Goal: Transaction & Acquisition: Purchase product/service

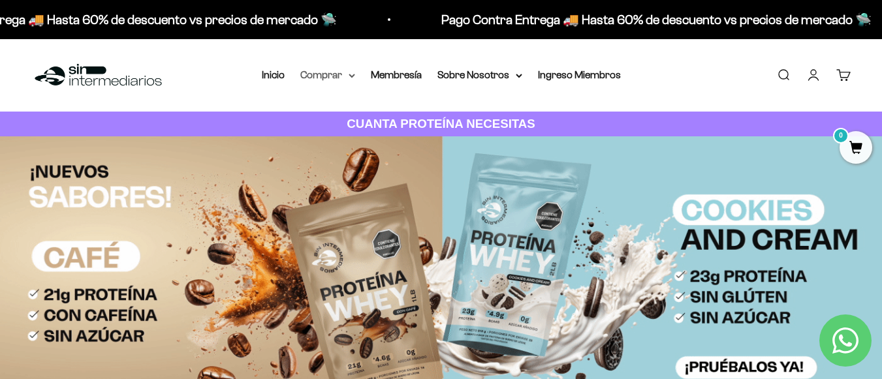
click at [328, 80] on summary "Comprar" at bounding box center [327, 75] width 55 height 17
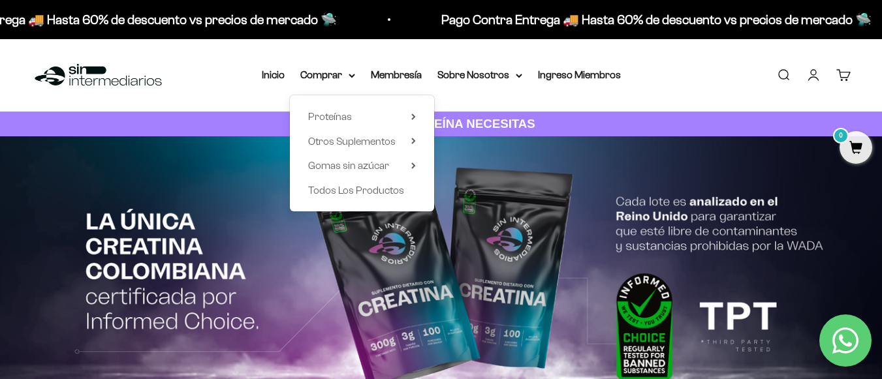
click at [821, 74] on link "Iniciar sesión" at bounding box center [813, 75] width 14 height 14
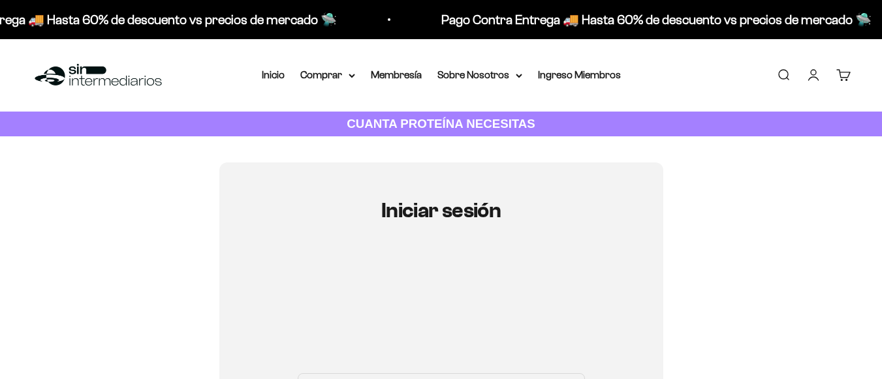
drag, startPoint x: 394, startPoint y: 181, endPoint x: 381, endPoint y: 225, distance: 45.2
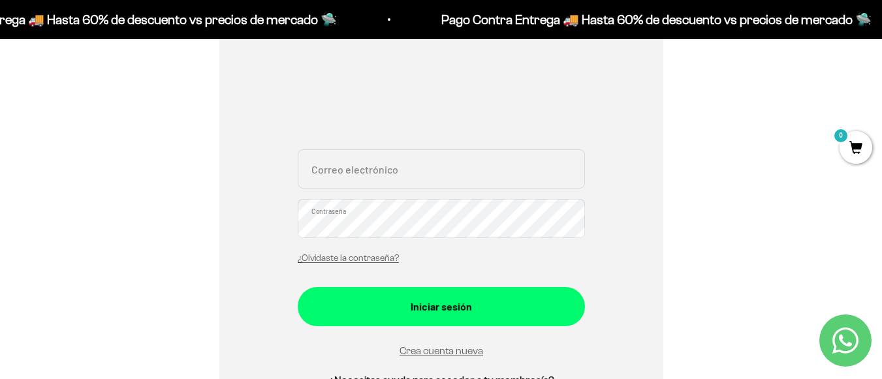
scroll to position [204, 0]
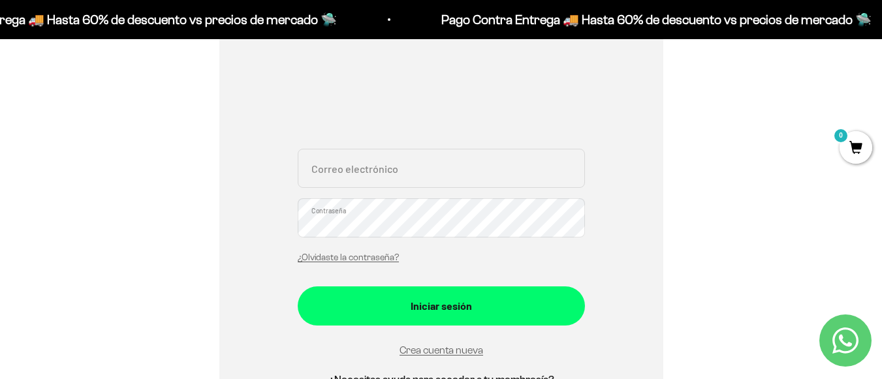
click at [420, 162] on input "Correo electrónico" at bounding box center [441, 168] width 287 height 39
type input "sebitasplazasb@gmail.com"
click at [298, 287] on button "Iniciar sesión" at bounding box center [441, 306] width 287 height 39
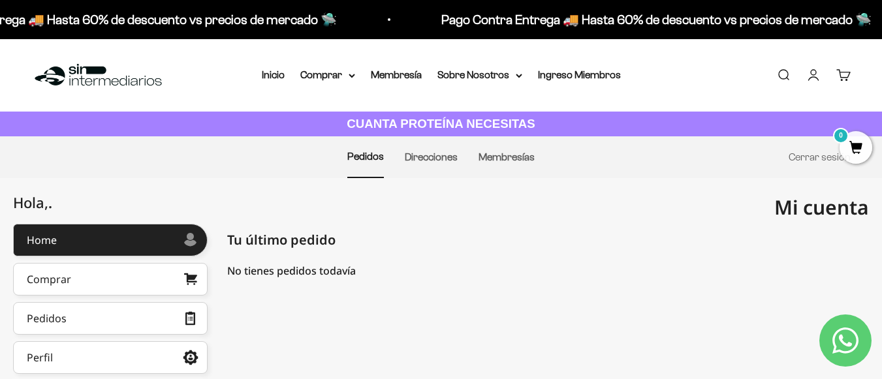
click at [281, 67] on li "Inicio" at bounding box center [273, 75] width 23 height 17
click at [282, 72] on link "Inicio" at bounding box center [273, 74] width 23 height 11
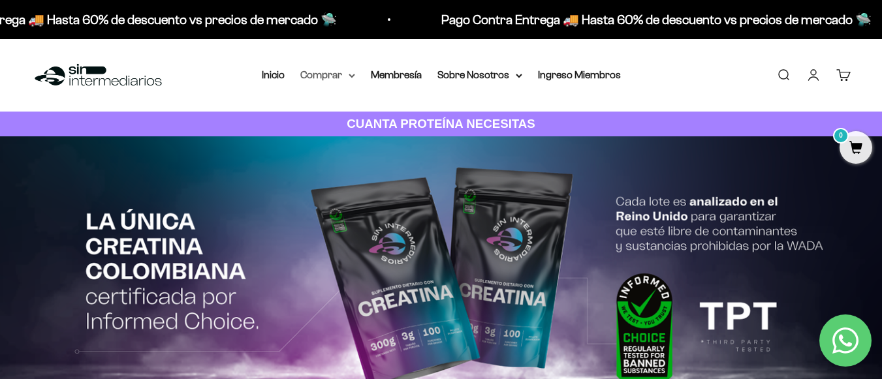
click at [353, 77] on icon at bounding box center [351, 75] width 5 height 3
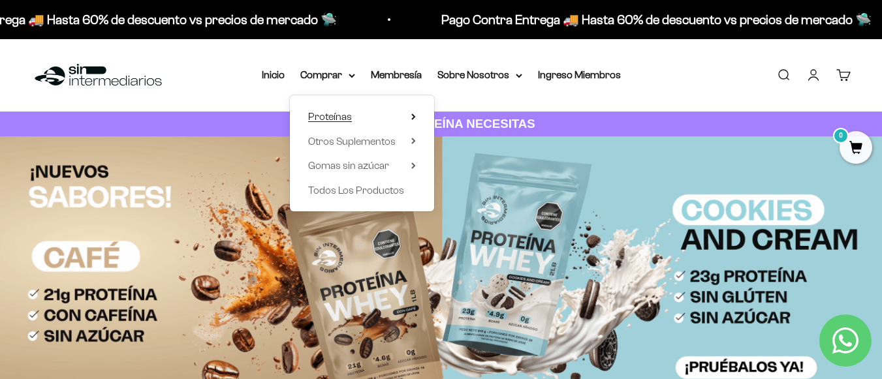
click at [415, 122] on summary "Proteínas" at bounding box center [362, 116] width 108 height 17
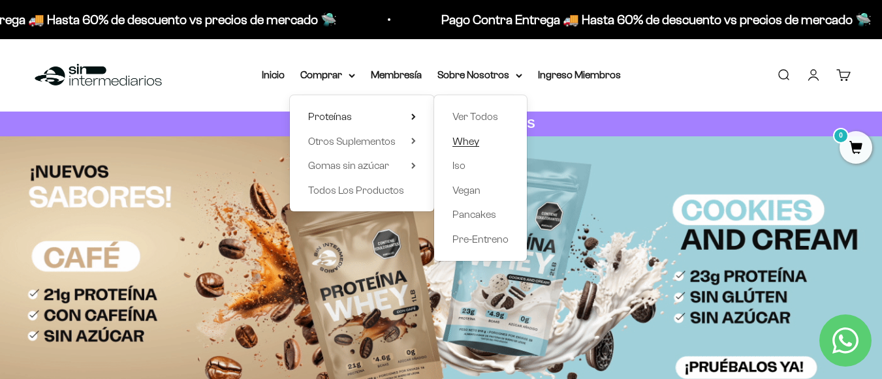
click at [475, 138] on span "Whey" at bounding box center [465, 141] width 27 height 11
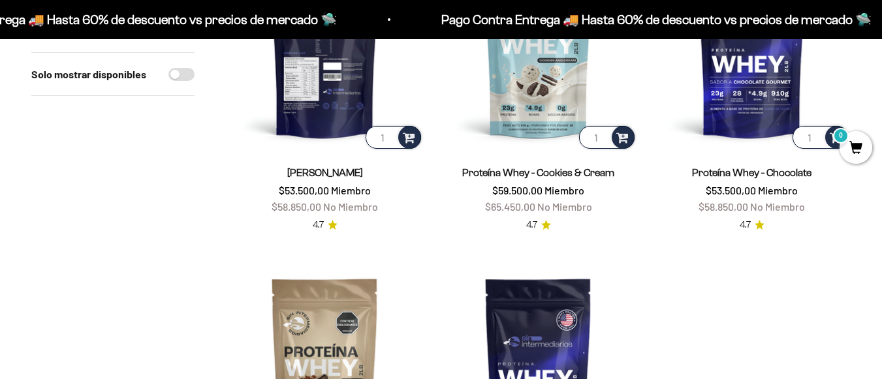
scroll to position [253, 0]
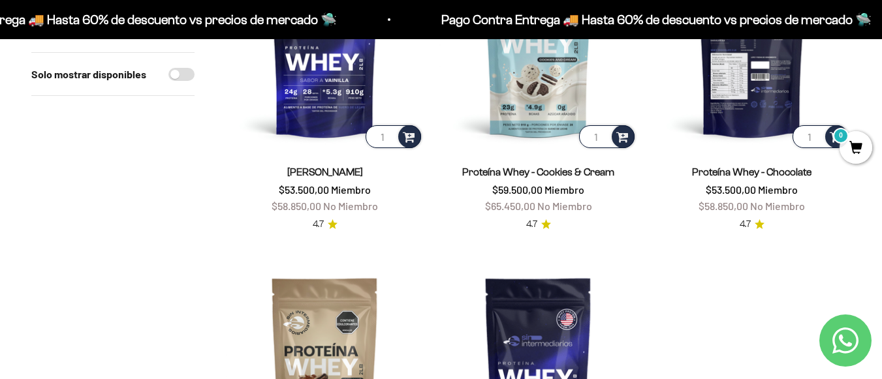
click at [732, 112] on img at bounding box center [752, 52] width 198 height 198
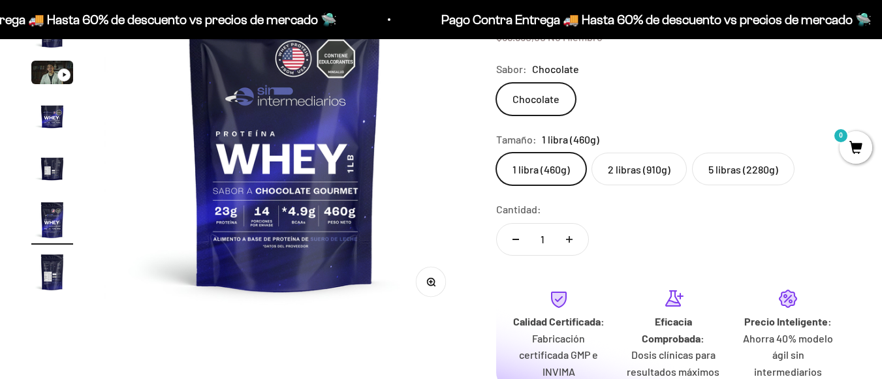
scroll to position [199, 0]
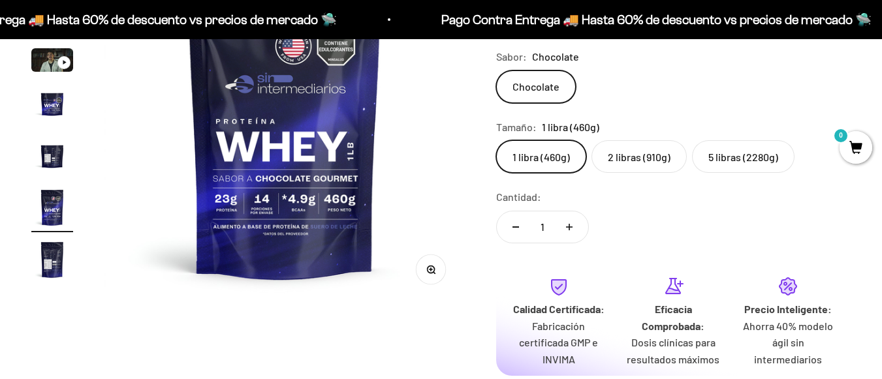
click at [652, 165] on label "2 libras (910g)" at bounding box center [638, 156] width 95 height 33
click at [496, 140] on input "2 libras (910g)" at bounding box center [495, 140] width 1 height 1
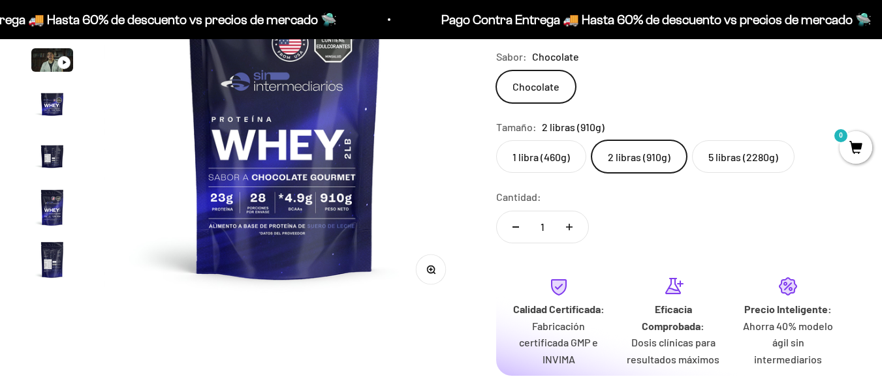
click at [526, 161] on label "1 libra (460g)" at bounding box center [541, 156] width 90 height 33
click at [496, 140] on input "1 libra (460g)" at bounding box center [495, 140] width 1 height 1
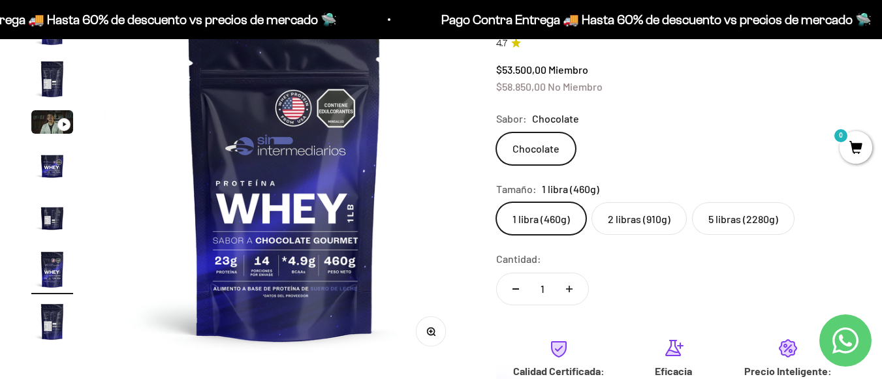
scroll to position [138, 0]
click at [635, 225] on label "2 libras (910g)" at bounding box center [638, 218] width 95 height 33
click at [496, 202] on input "2 libras (910g)" at bounding box center [495, 201] width 1 height 1
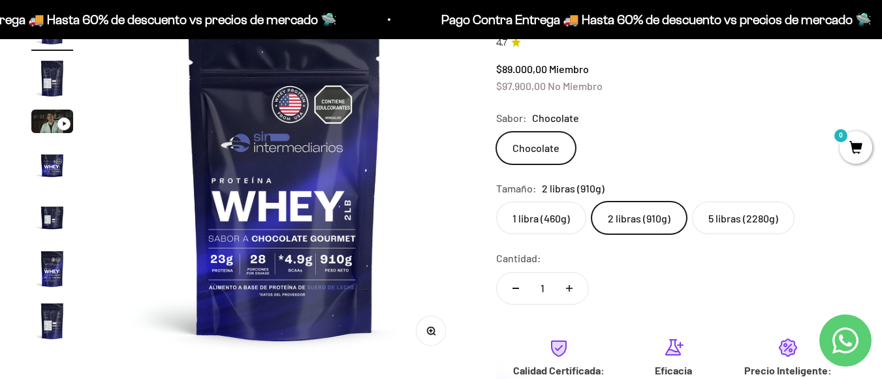
click at [557, 204] on label "1 libra (460g)" at bounding box center [541, 218] width 90 height 33
click at [496, 202] on input "1 libra (460g)" at bounding box center [495, 201] width 1 height 1
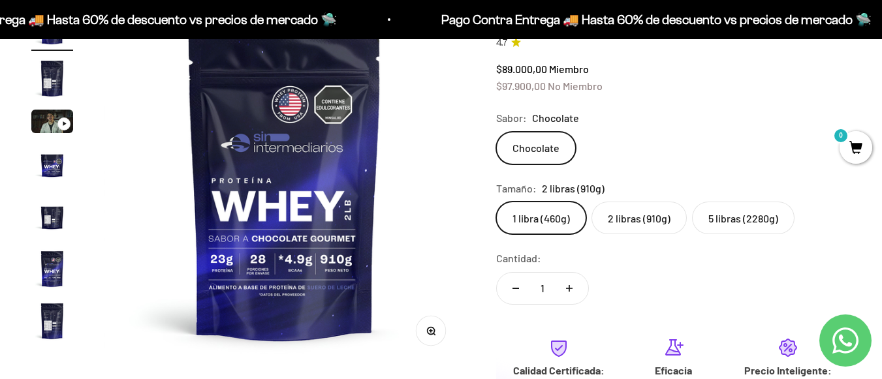
scroll to position [0, 1840]
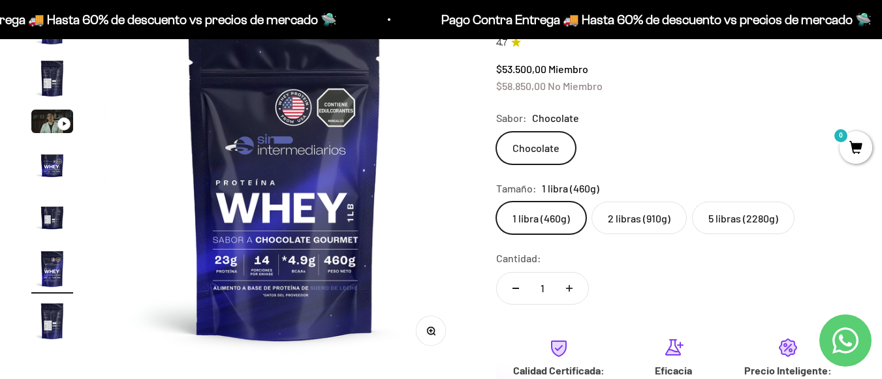
click at [640, 232] on label "2 libras (910g)" at bounding box center [638, 218] width 95 height 33
click at [496, 202] on input "2 libras (910g)" at bounding box center [495, 201] width 1 height 1
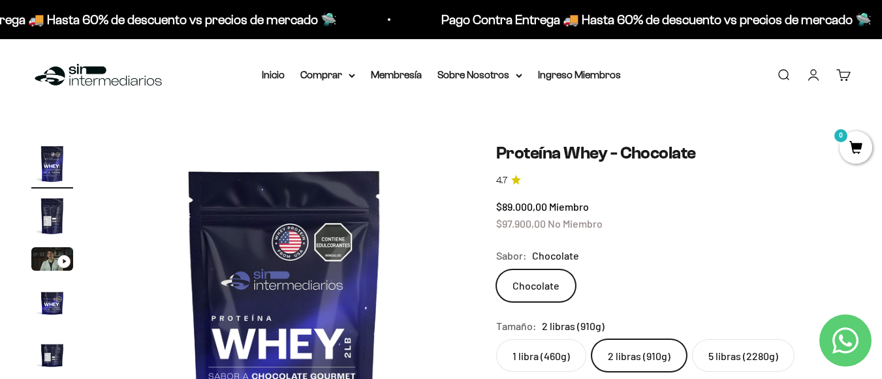
click at [37, 226] on img "Ir al artículo 2" at bounding box center [52, 216] width 42 height 42
click at [368, 246] on img at bounding box center [284, 323] width 360 height 360
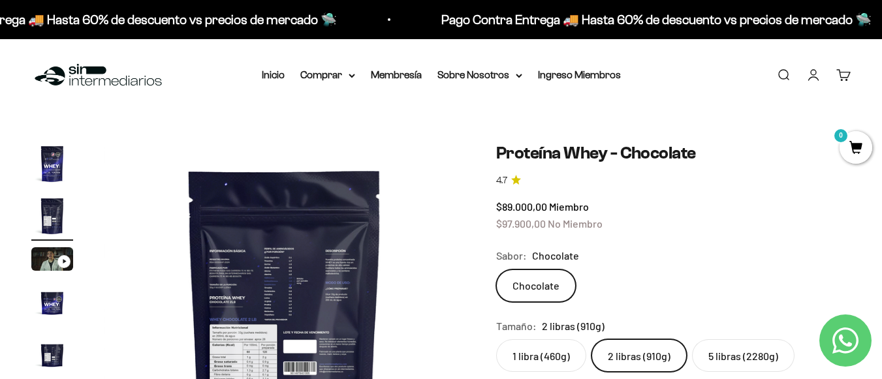
click at [368, 246] on img at bounding box center [284, 323] width 360 height 360
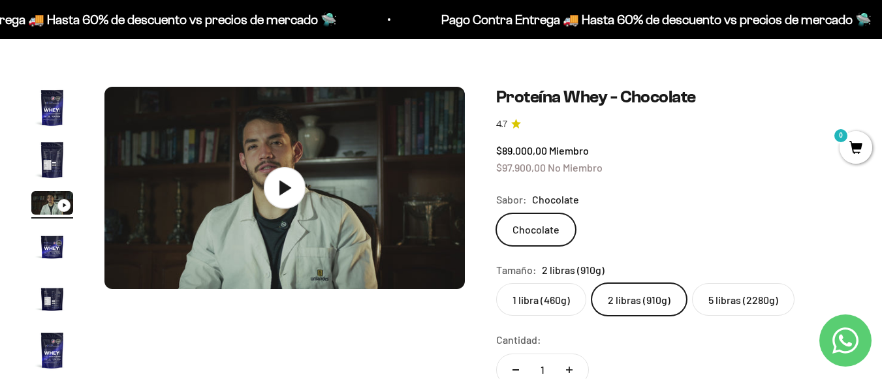
scroll to position [57, 0]
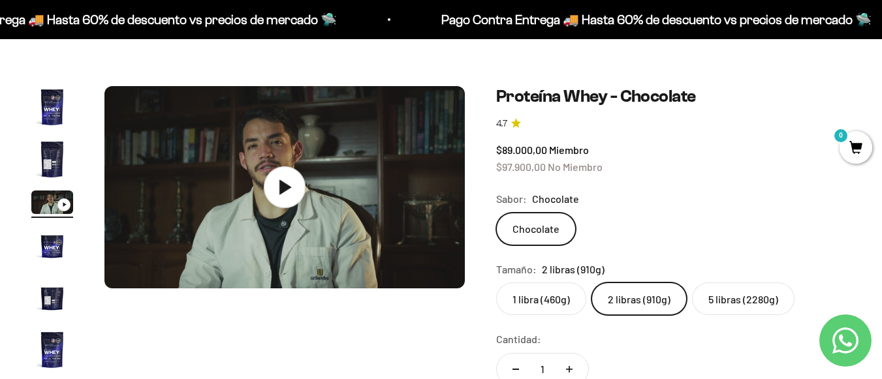
click at [63, 148] on img "Ir al artículo 2" at bounding box center [52, 159] width 42 height 42
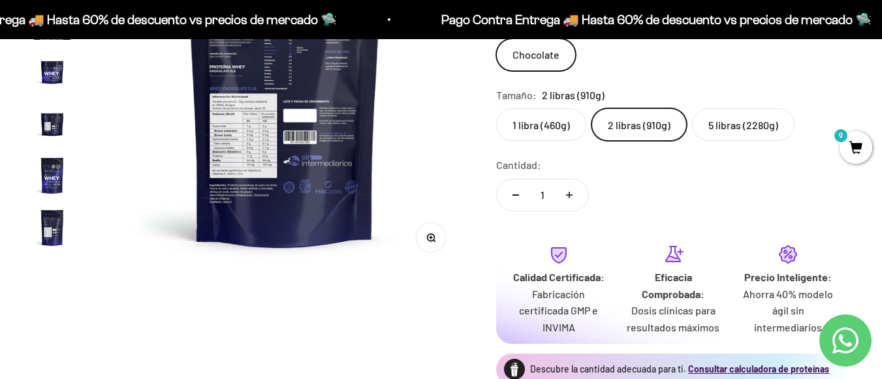
scroll to position [232, 0]
click at [425, 230] on button "Zoom" at bounding box center [430, 237] width 29 height 29
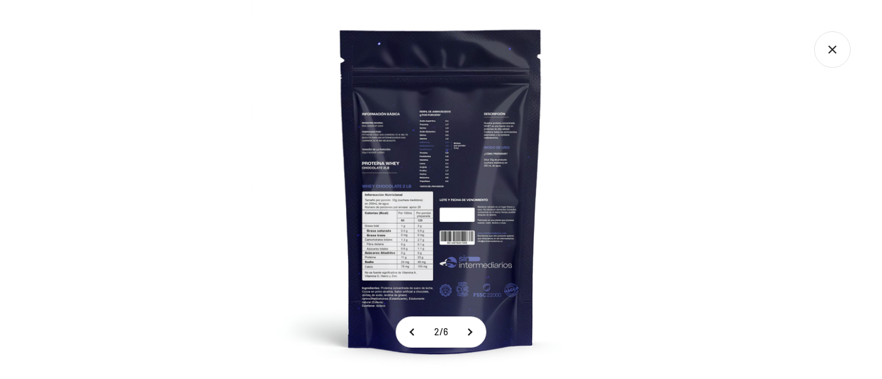
click at [390, 204] on img at bounding box center [440, 189] width 379 height 379
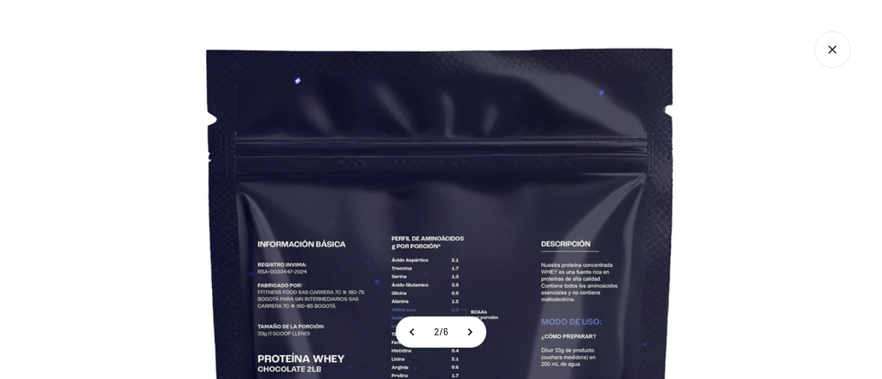
click at [841, 57] on icon "Cerrar galería" at bounding box center [832, 49] width 37 height 37
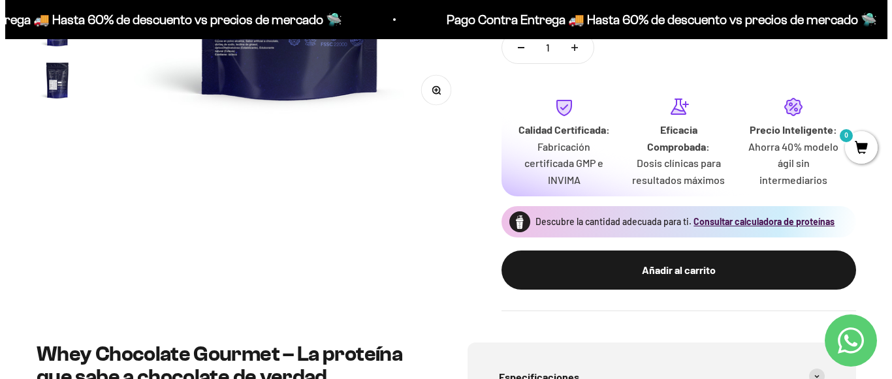
scroll to position [380, 0]
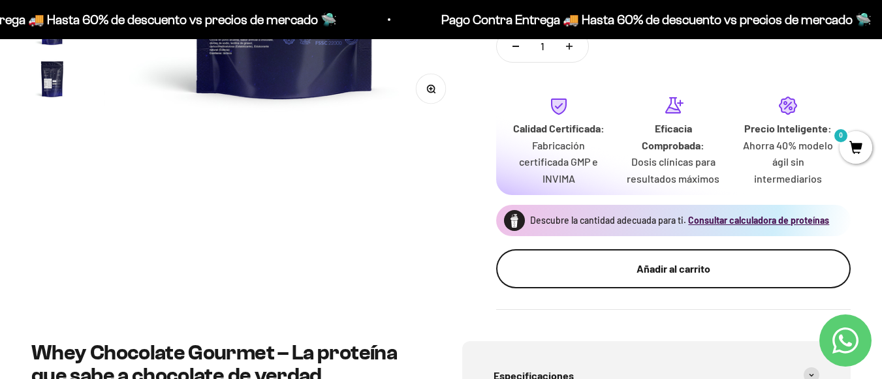
click at [660, 262] on div "Añadir al carrito" at bounding box center [673, 268] width 302 height 17
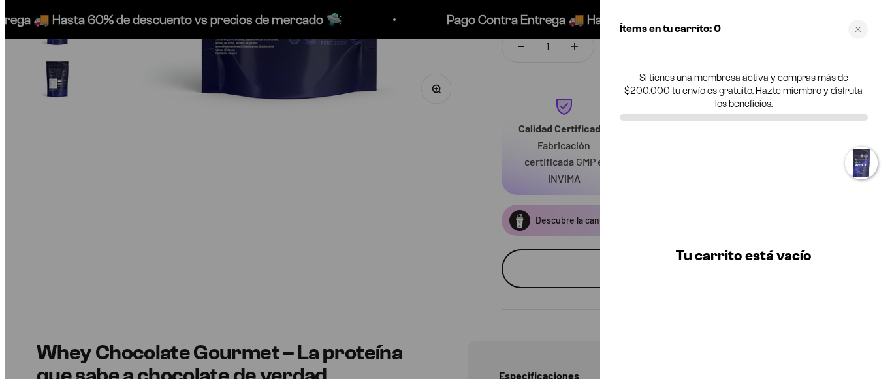
scroll to position [0, 373]
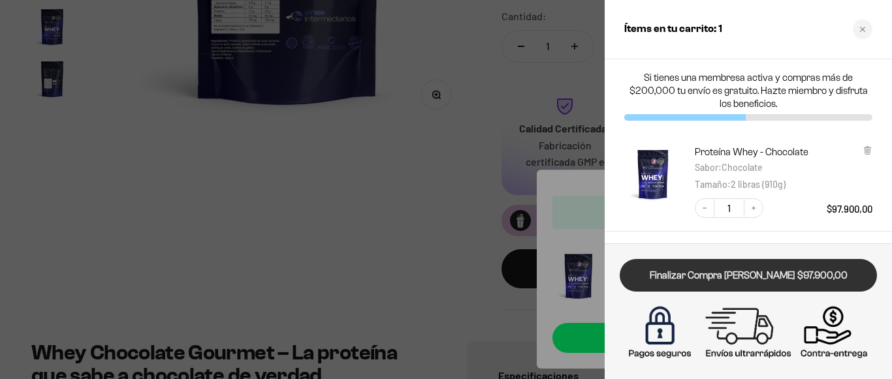
click at [751, 268] on link "Finalizar Compra Segura $97.900,00" at bounding box center [748, 275] width 257 height 33
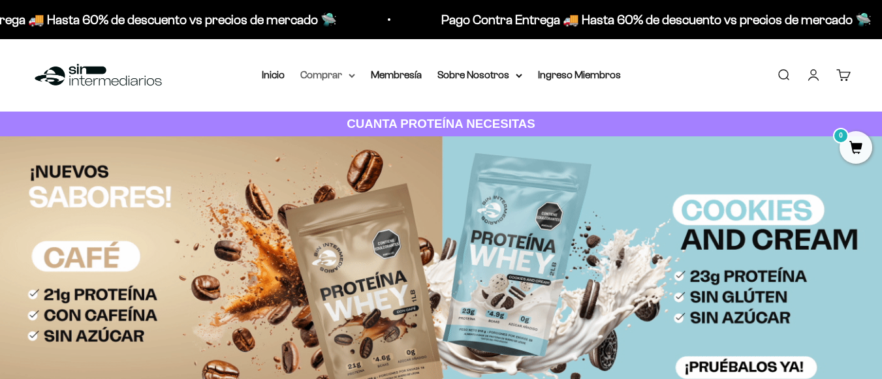
click at [319, 69] on summary "Comprar" at bounding box center [327, 75] width 55 height 17
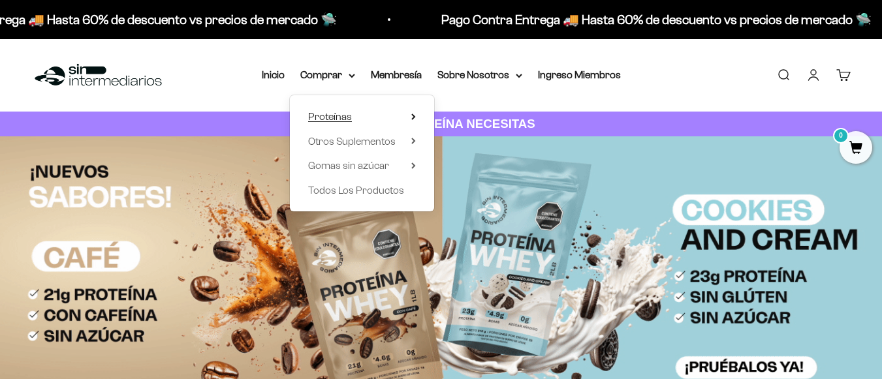
click at [408, 113] on summary "Proteínas" at bounding box center [362, 116] width 108 height 17
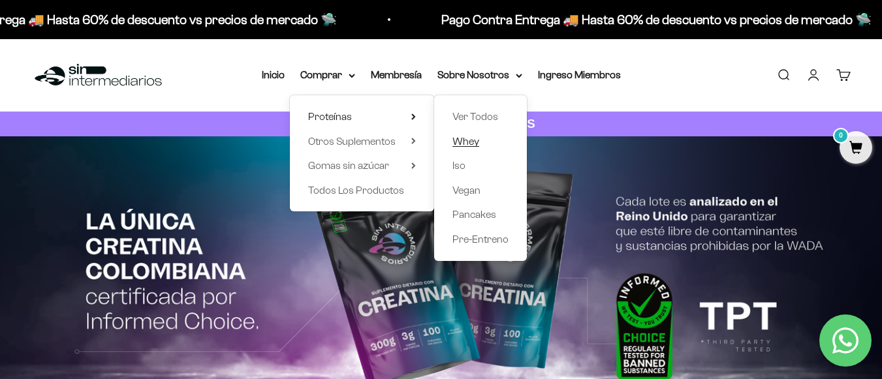
click at [476, 142] on span "Whey" at bounding box center [465, 141] width 27 height 11
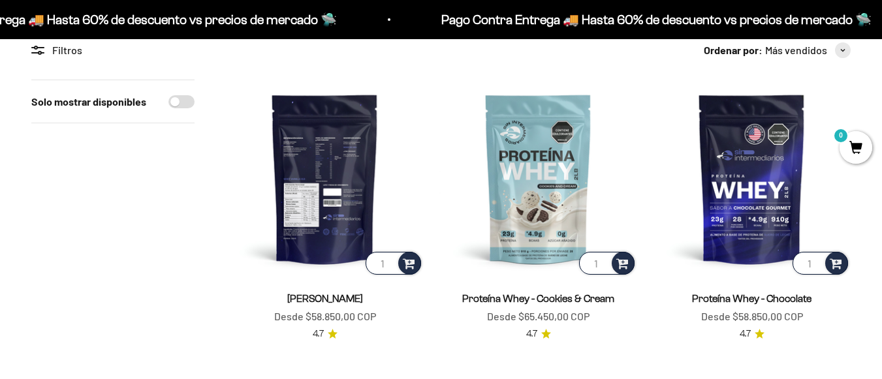
scroll to position [134, 0]
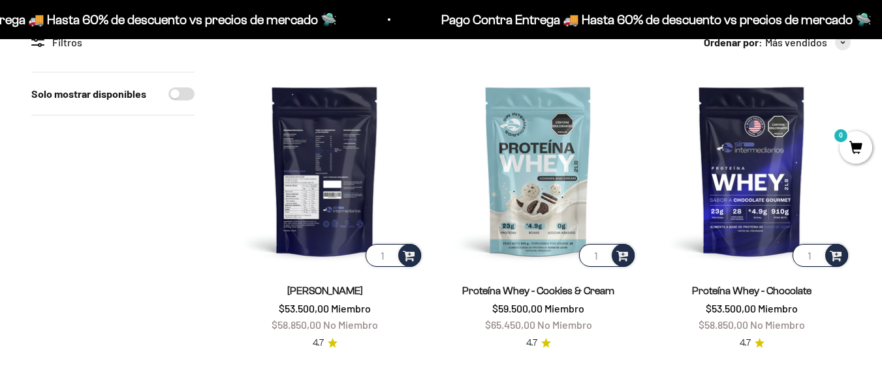
click at [347, 192] on img at bounding box center [325, 171] width 198 height 198
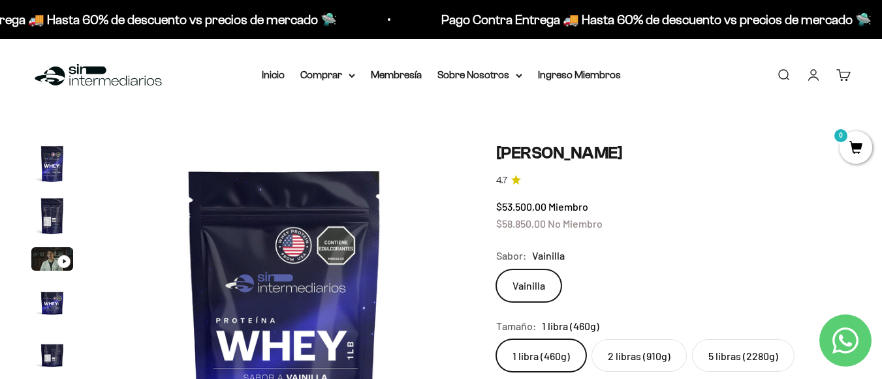
click at [58, 206] on img "Ir al artículo 2" at bounding box center [52, 216] width 42 height 42
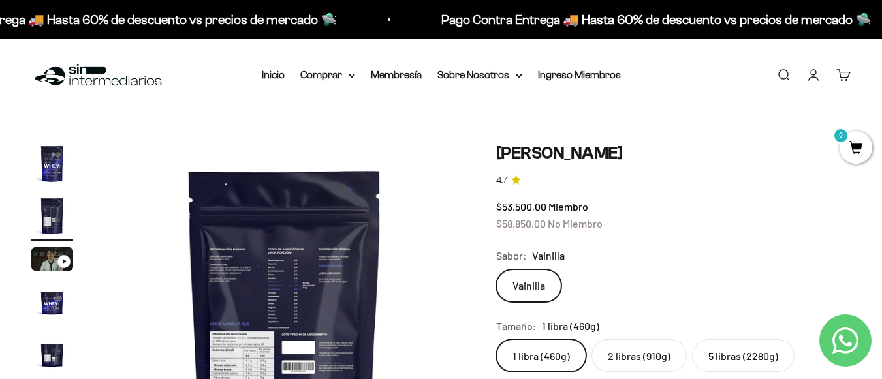
scroll to position [139, 0]
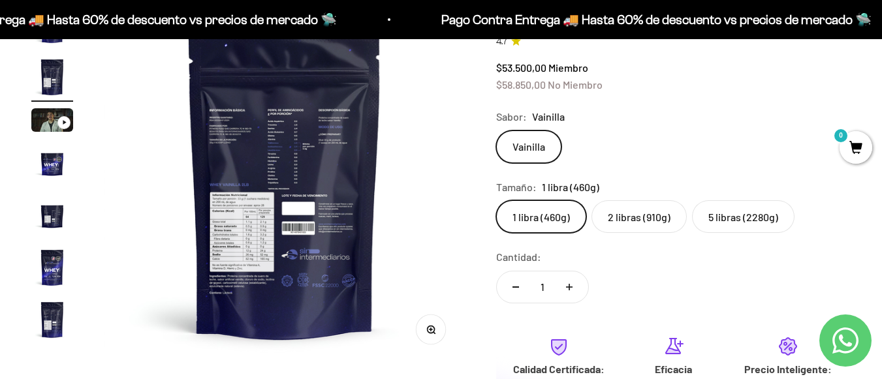
drag, startPoint x: 352, startPoint y: 216, endPoint x: 285, endPoint y: 260, distance: 80.6
click at [285, 260] on img at bounding box center [284, 184] width 360 height 360
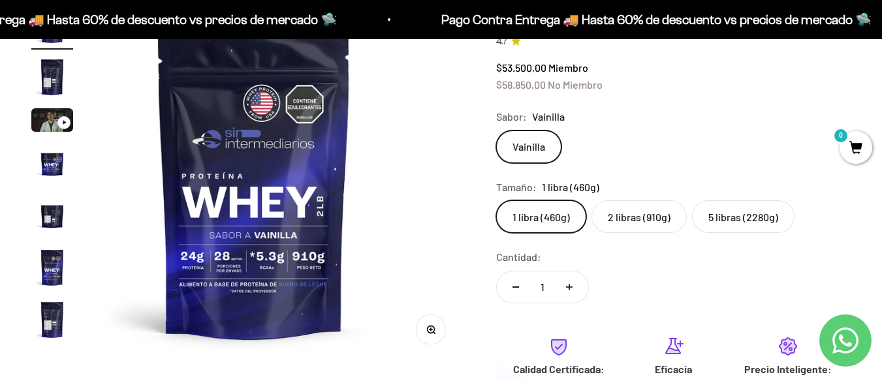
scroll to position [0, 0]
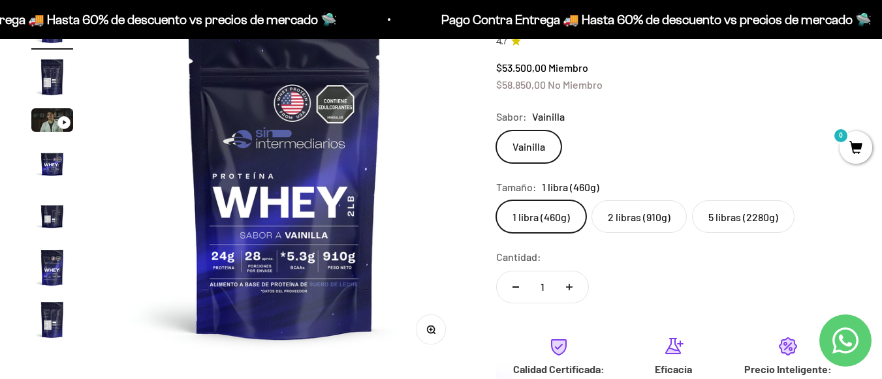
click at [289, 256] on img at bounding box center [284, 184] width 360 height 360
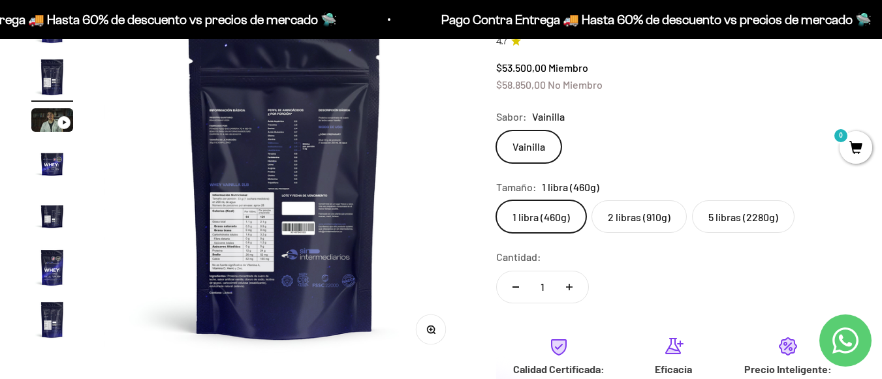
click at [289, 256] on img at bounding box center [284, 184] width 360 height 360
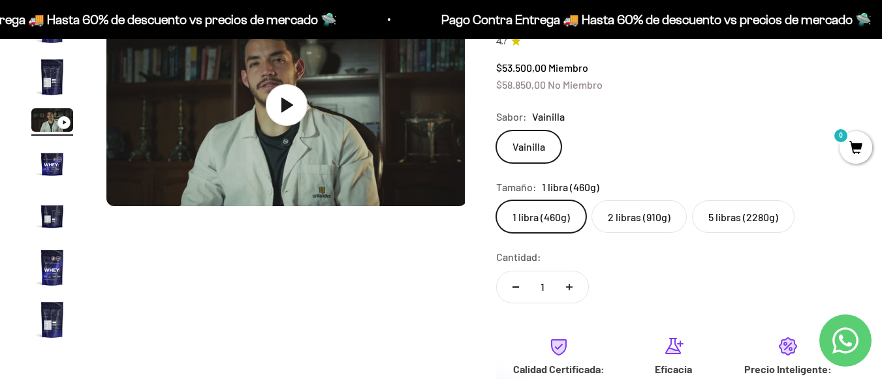
scroll to position [0, 736]
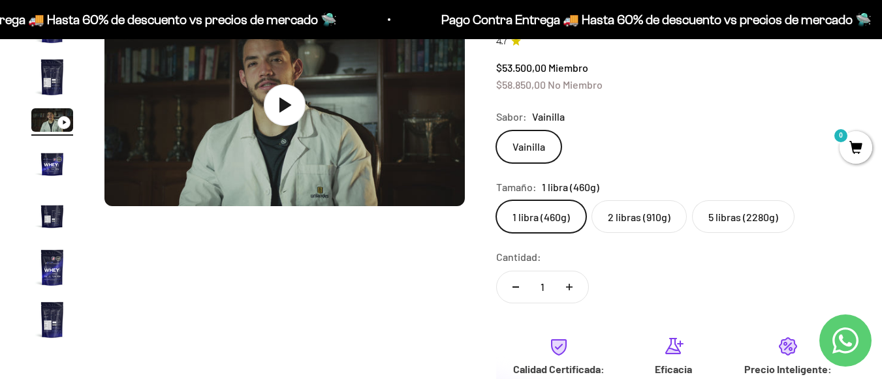
click at [289, 256] on product-gallery "Zoom Ir al artículo 1 Ir al artículo 2 Ir al artículo 3 Ir al artículo 4 Ir al …" at bounding box center [247, 174] width 433 height 341
click at [309, 197] on img at bounding box center [284, 105] width 360 height 203
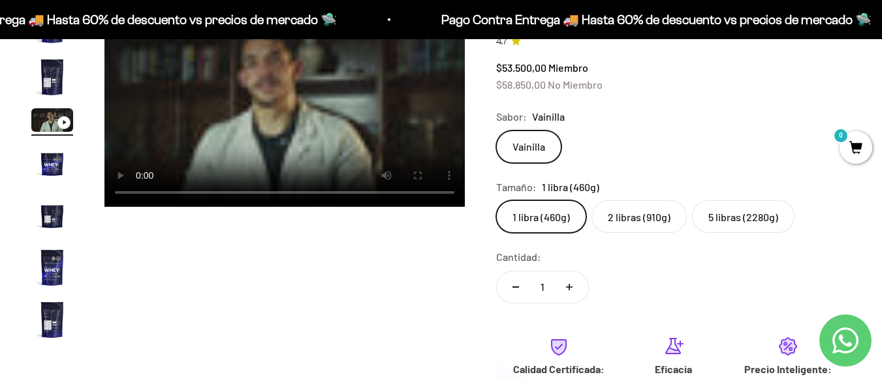
click at [279, 216] on product-gallery "Zoom Ir al artículo 1 Ir al artículo 2 Ir al artículo 3 Ir al artículo 4 Ir al …" at bounding box center [247, 174] width 433 height 341
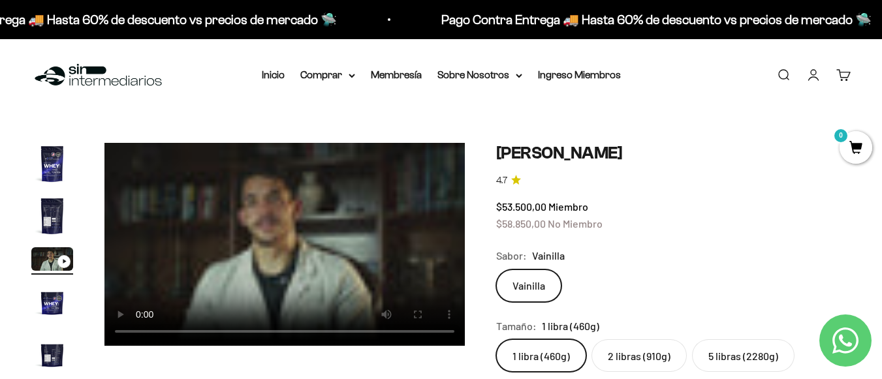
click at [59, 215] on img "Ir al artículo 2" at bounding box center [52, 216] width 42 height 42
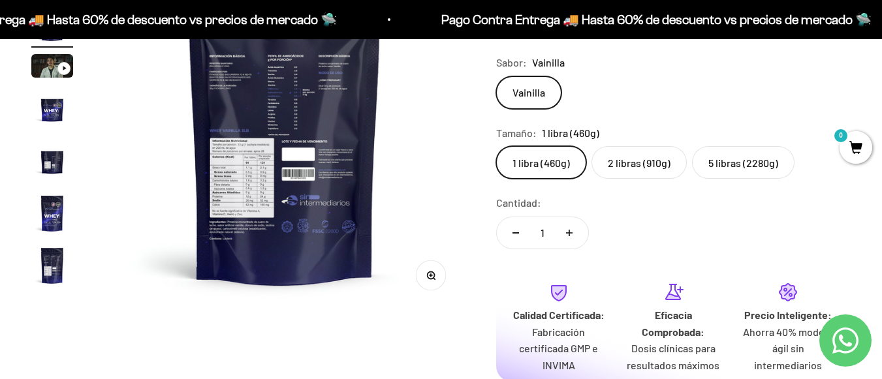
scroll to position [195, 0]
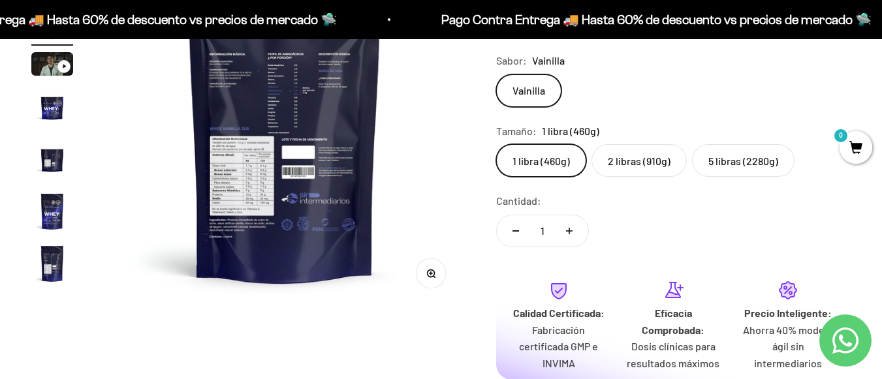
click at [430, 270] on circle "button" at bounding box center [430, 273] width 7 height 7
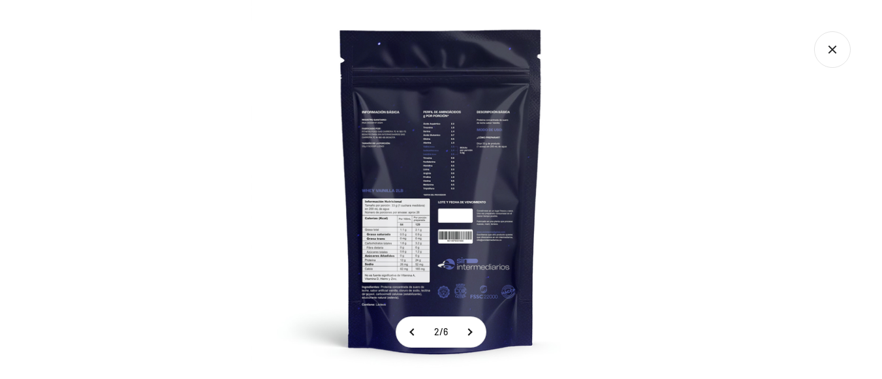
click at [403, 221] on img at bounding box center [440, 189] width 379 height 379
